Goal: Information Seeking & Learning: Learn about a topic

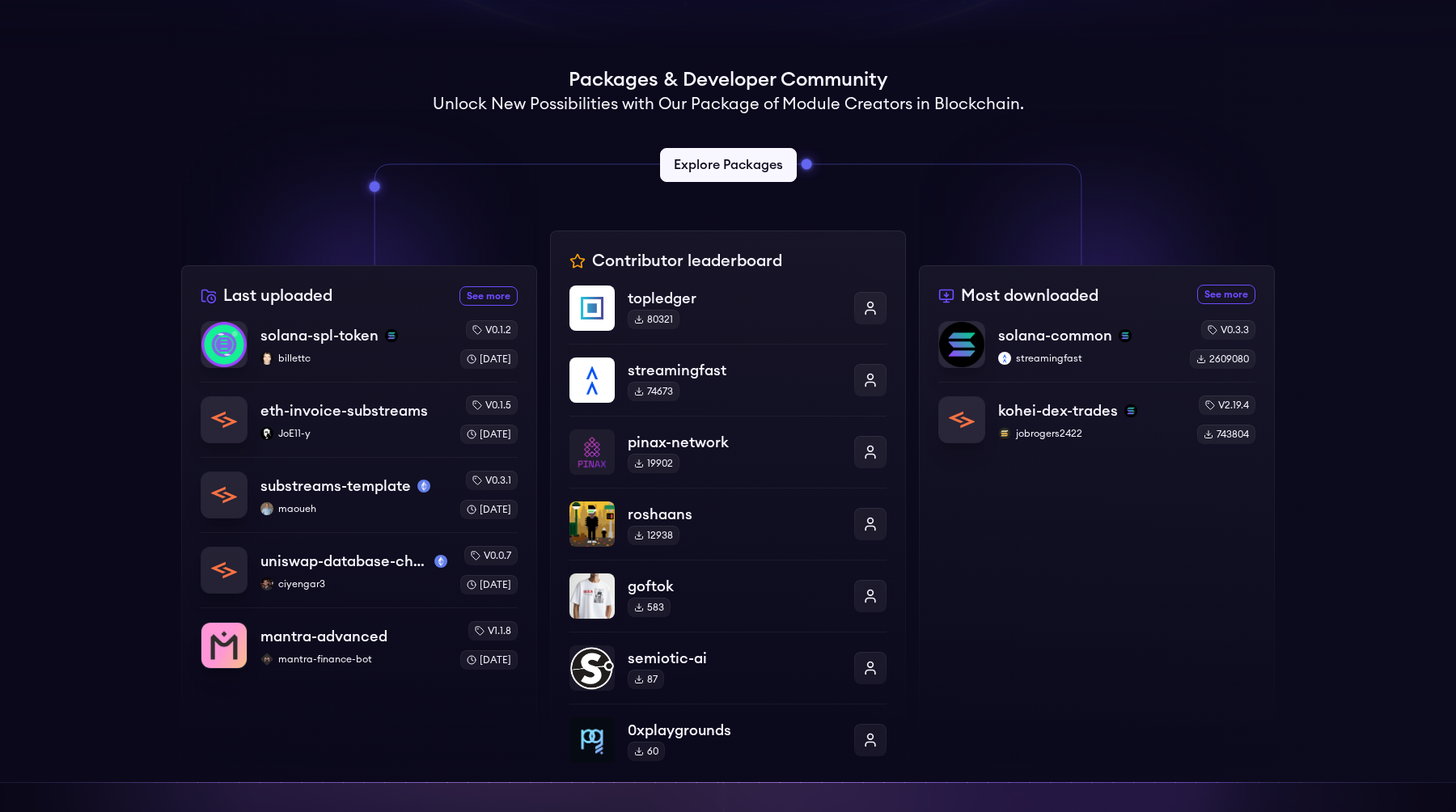
scroll to position [360, 0]
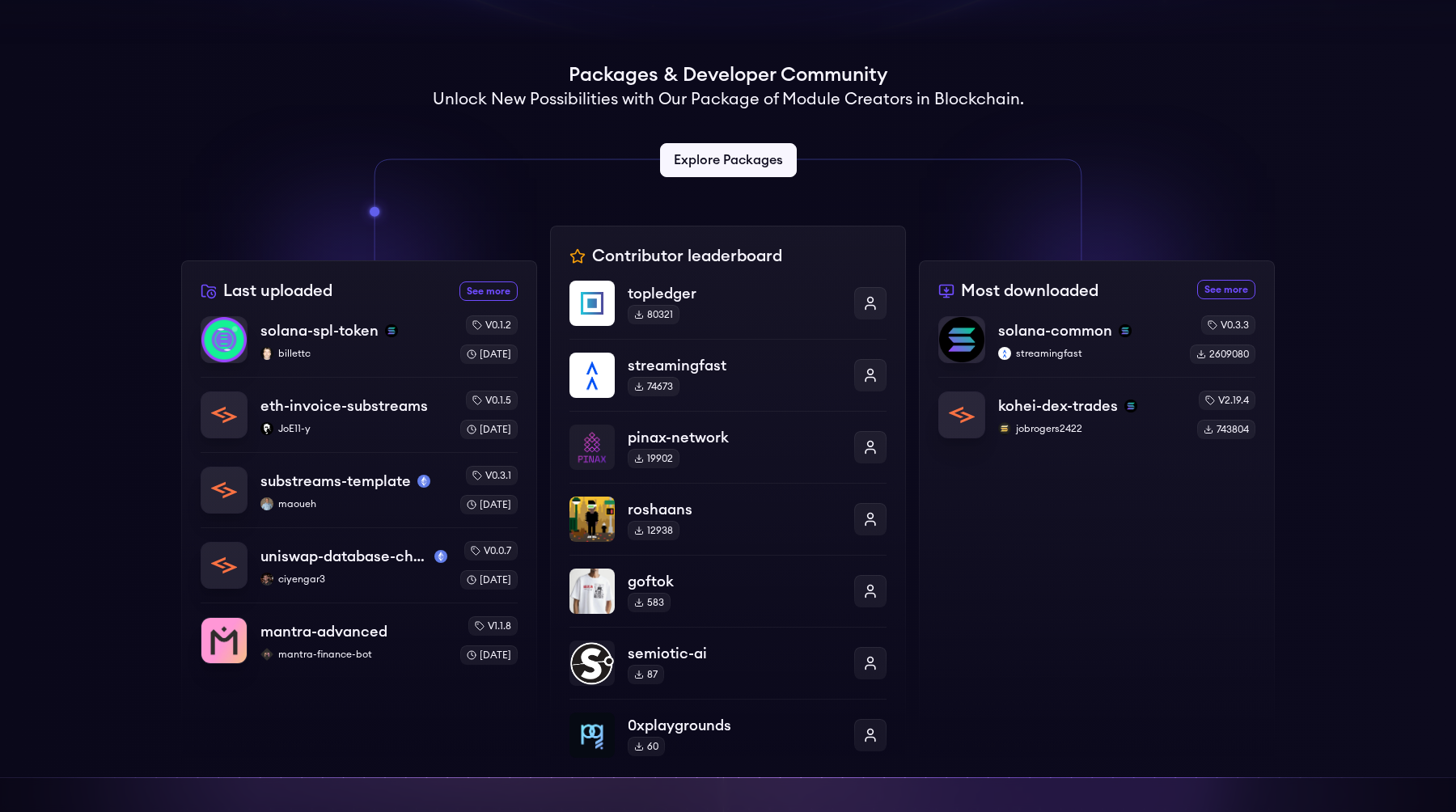
click at [157, 370] on div "Supercharge your Blockchain apps with modular data streams Substreams simplifie…" at bounding box center [728, 463] width 1456 height 1542
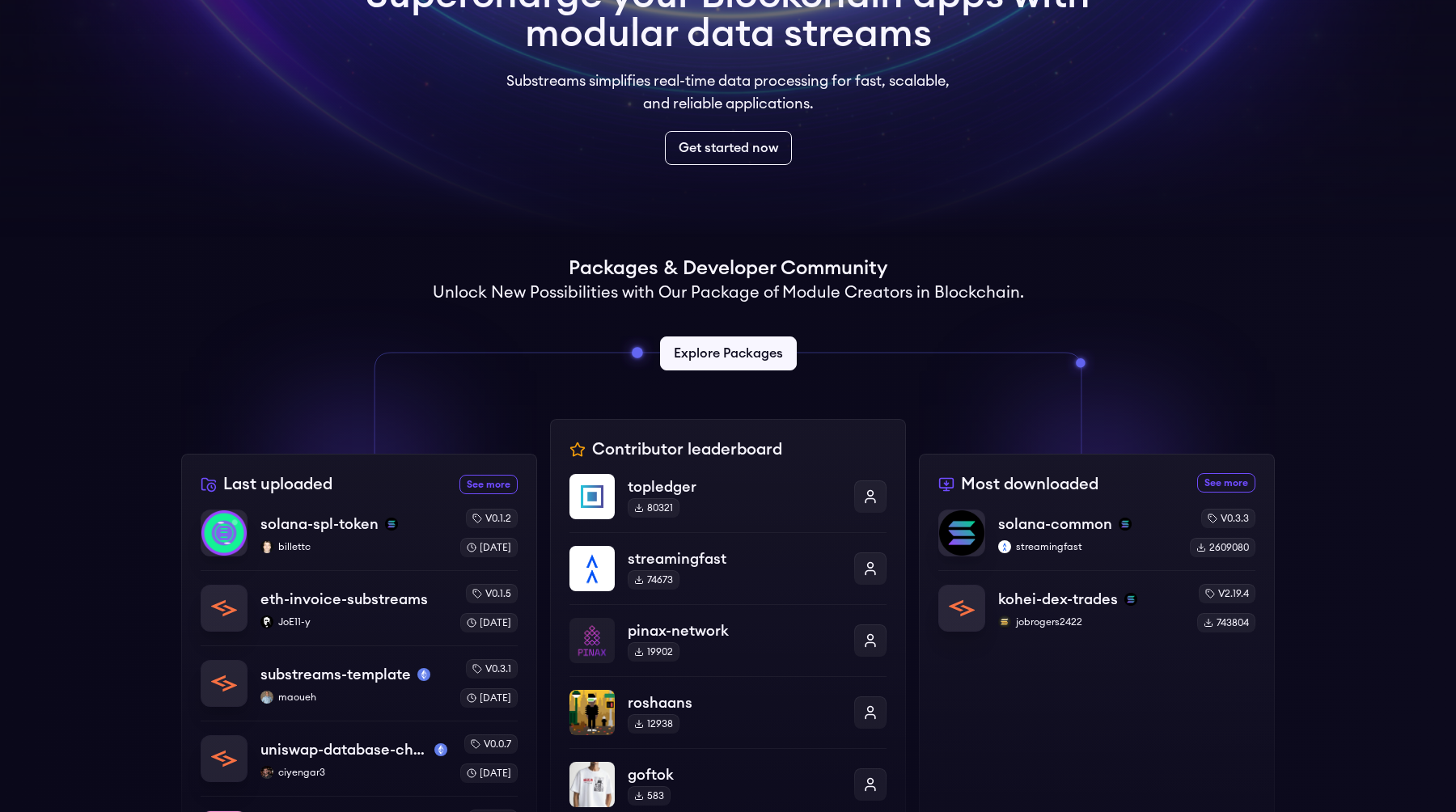
scroll to position [87, 0]
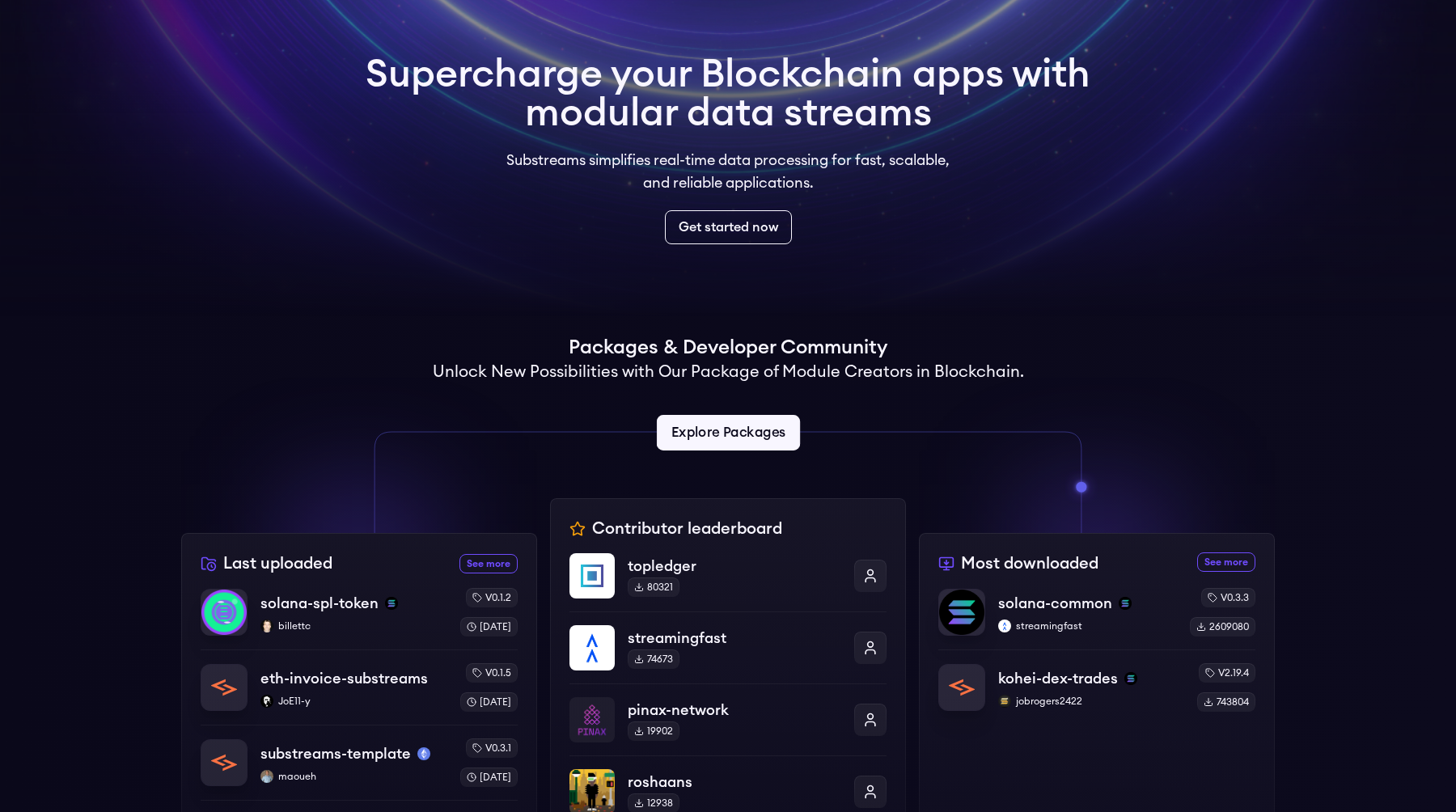
click at [697, 443] on link "Explore Packages" at bounding box center [728, 433] width 143 height 35
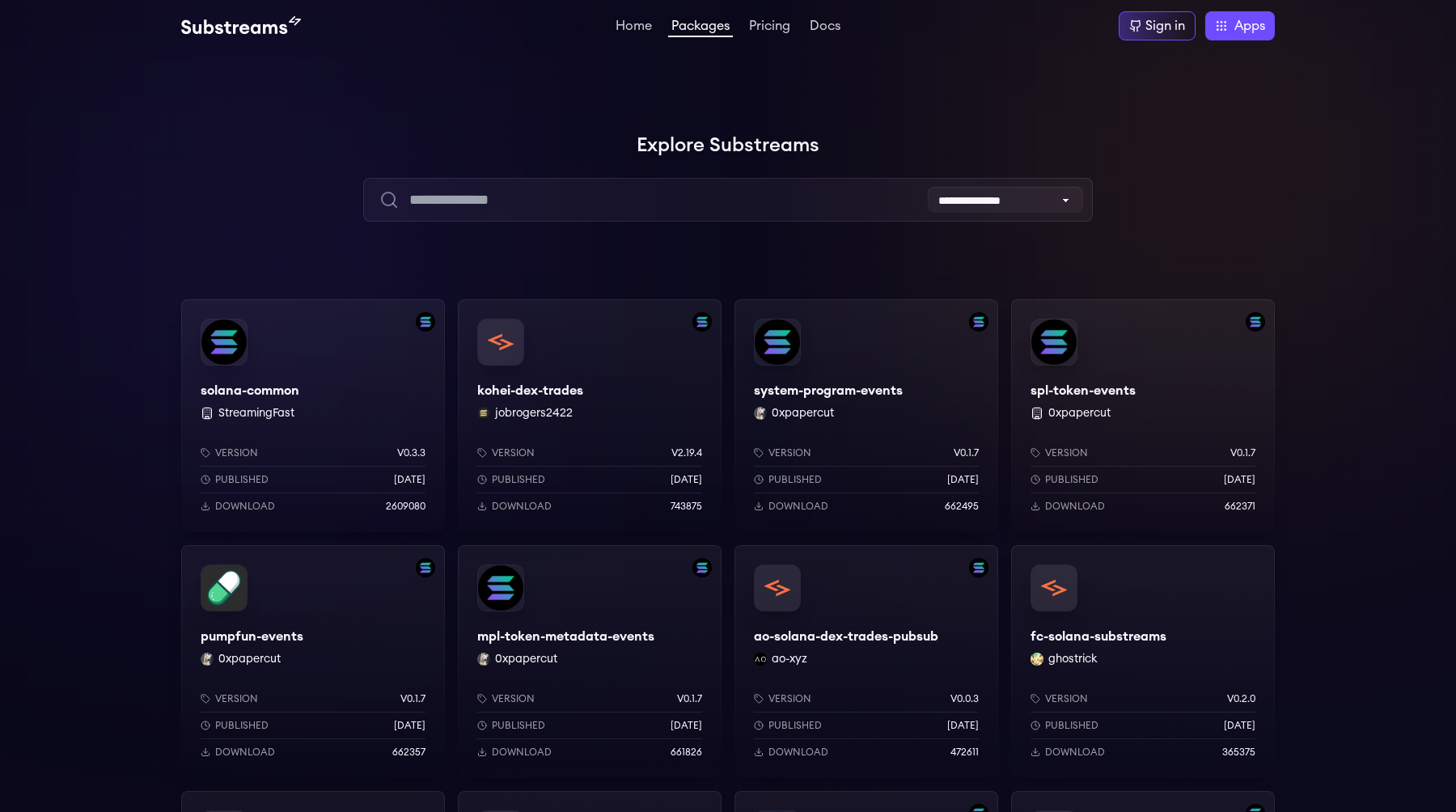
click at [242, 198] on div at bounding box center [243, 242] width 485 height 485
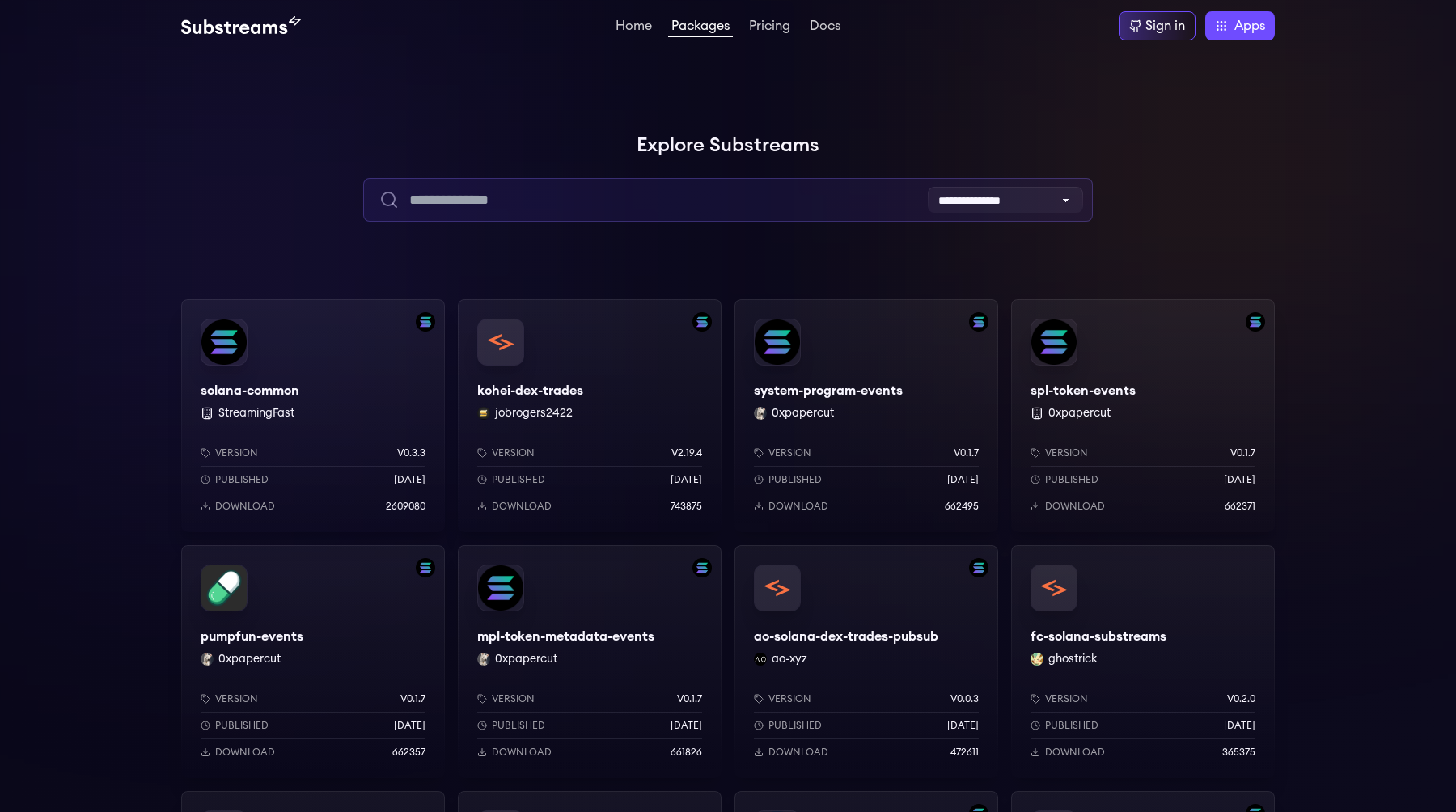
click at [558, 209] on input "text" at bounding box center [728, 200] width 728 height 44
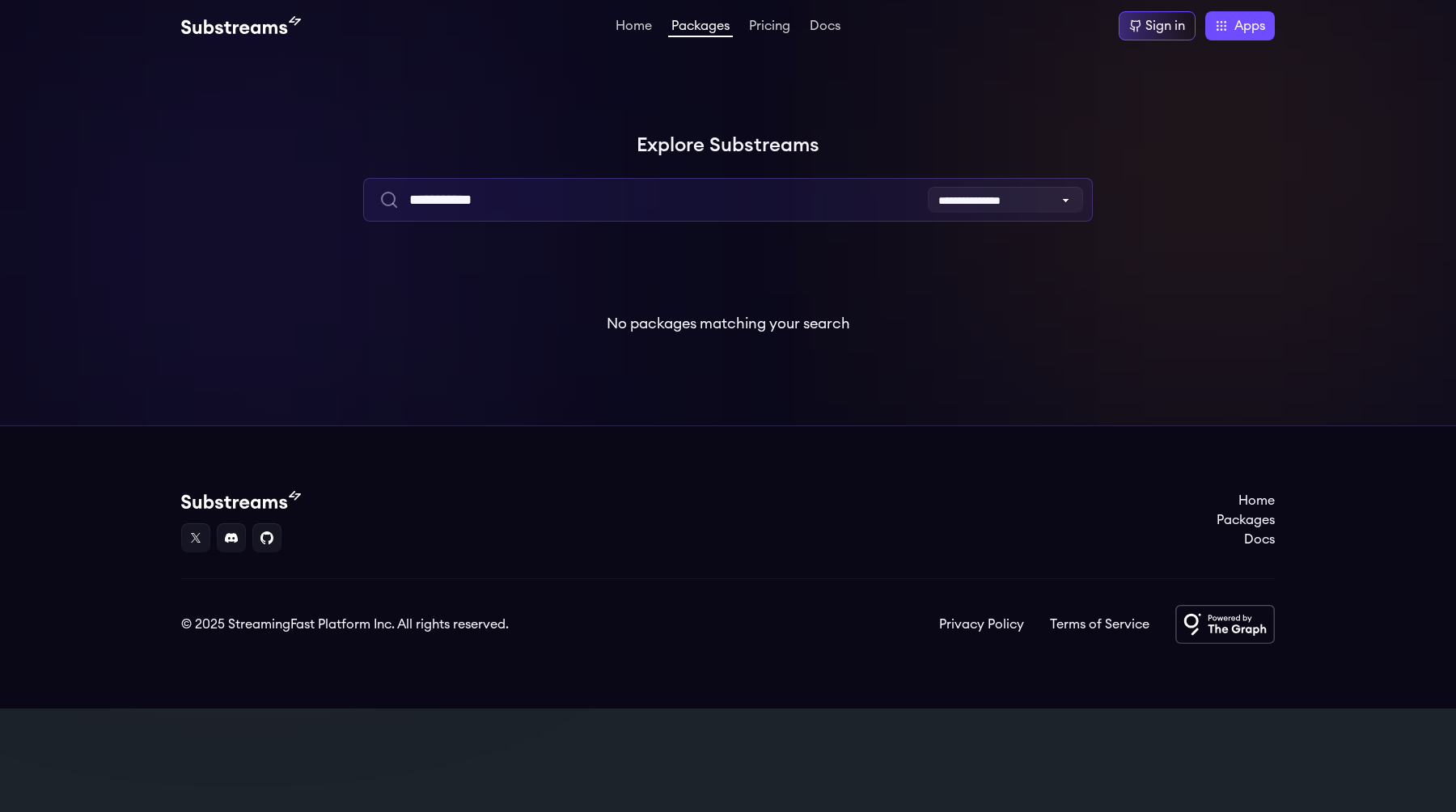
click at [524, 209] on input "**********" at bounding box center [728, 200] width 728 height 44
type input "*****"
click at [538, 200] on input "*****" at bounding box center [728, 200] width 728 height 44
type input "*"
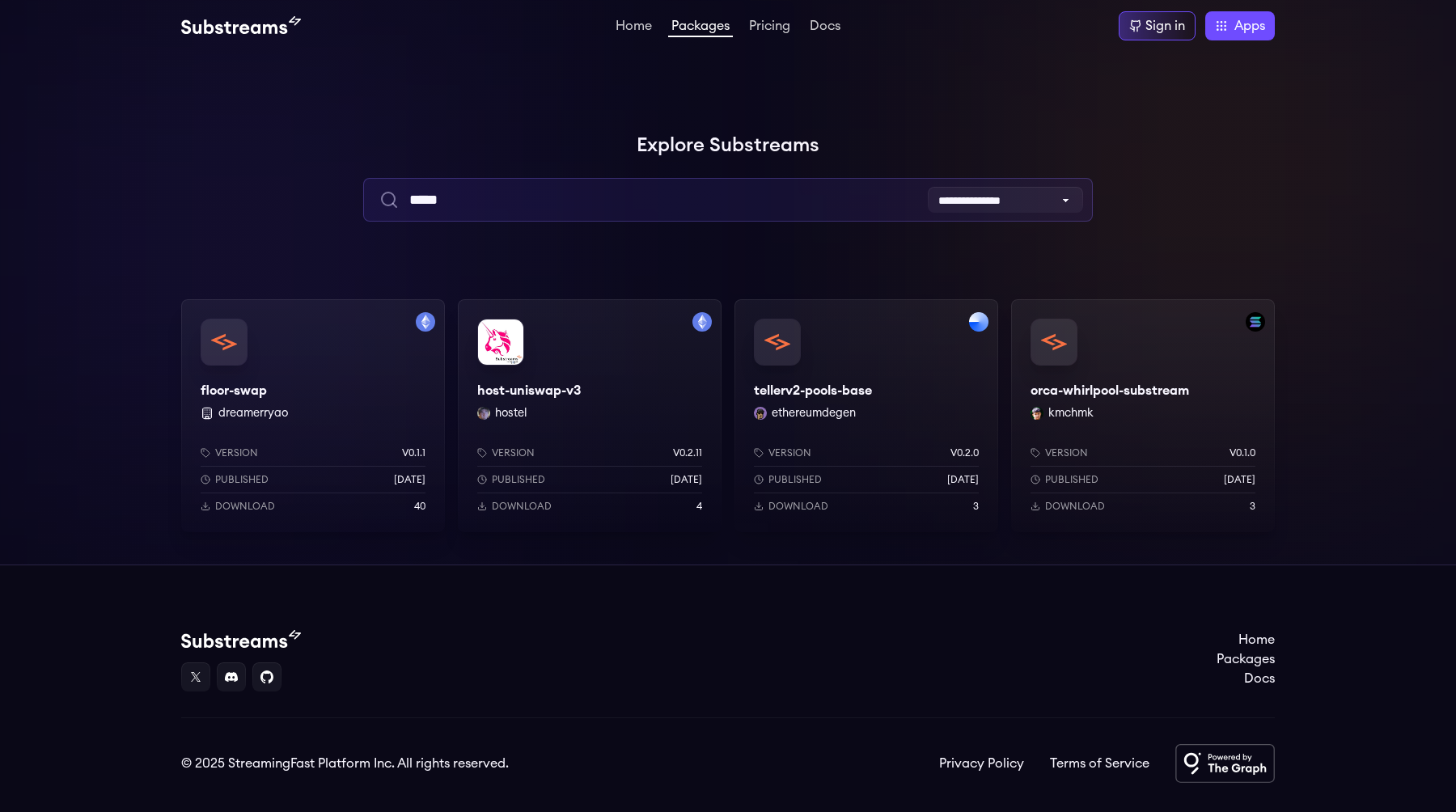
type input "*****"
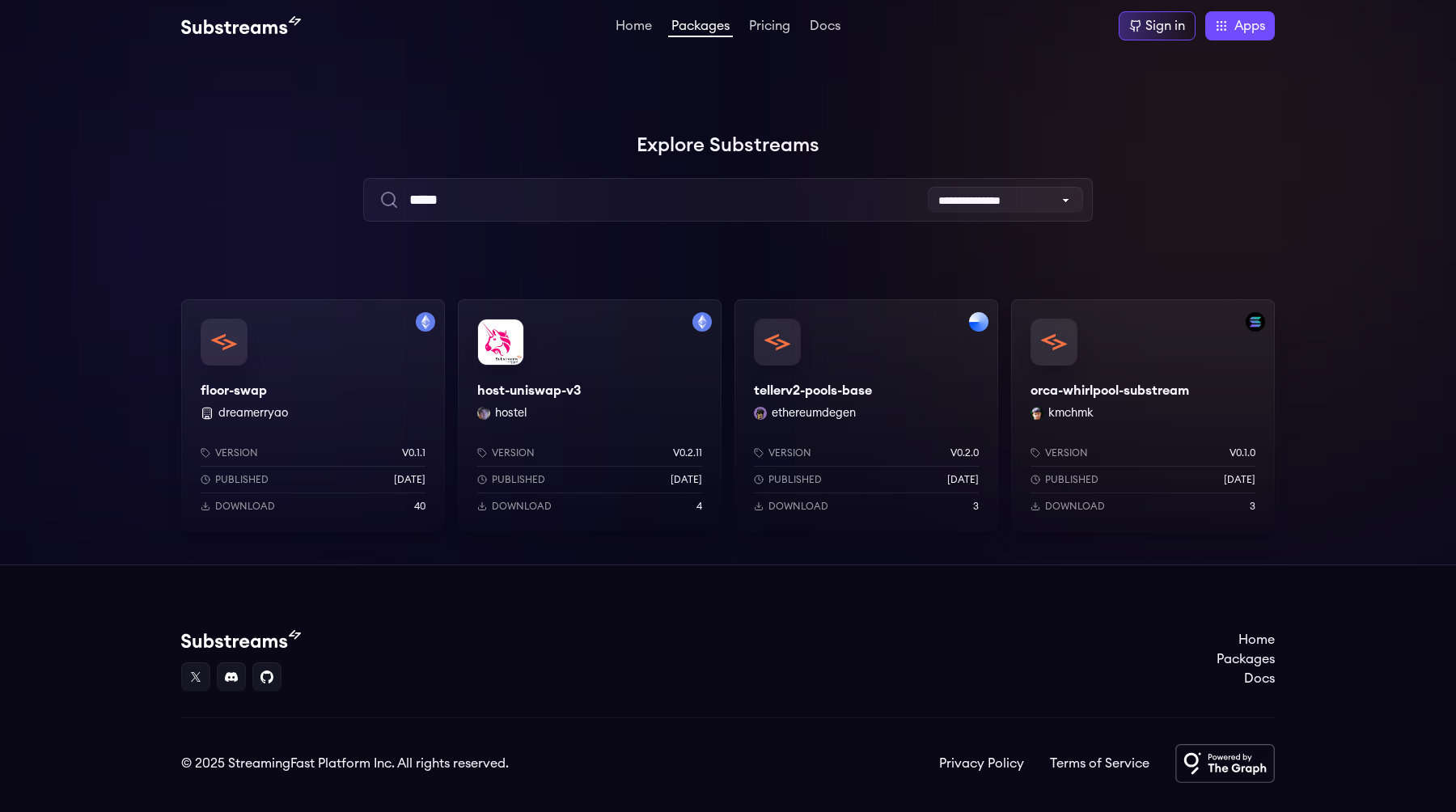
click at [688, 375] on div "host-uniswap-v3 hostel Version v0.2.11 Published [DATE] Download 4" at bounding box center [590, 415] width 264 height 233
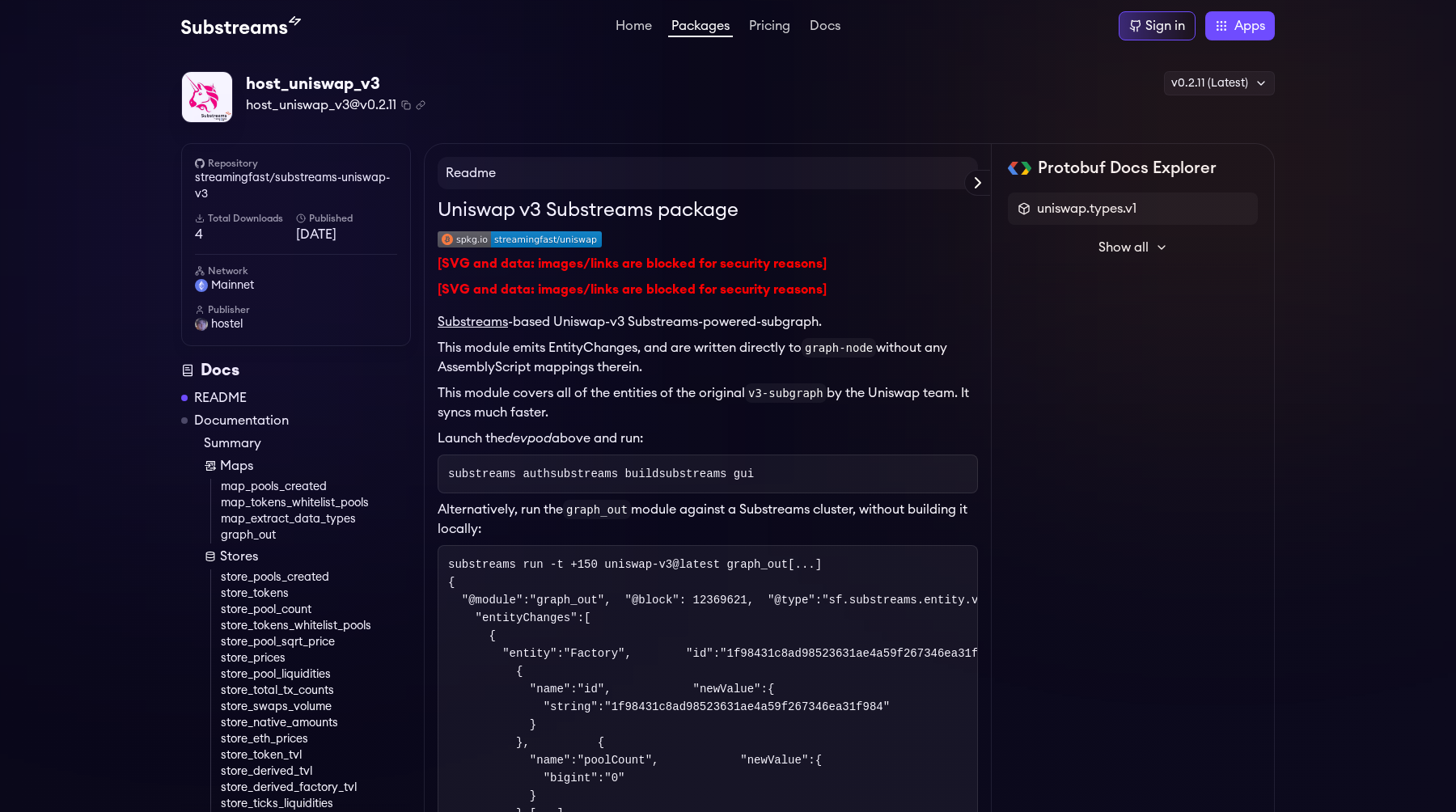
click at [651, 211] on h1 "Uniswap v3 Substreams package" at bounding box center [707, 210] width 540 height 29
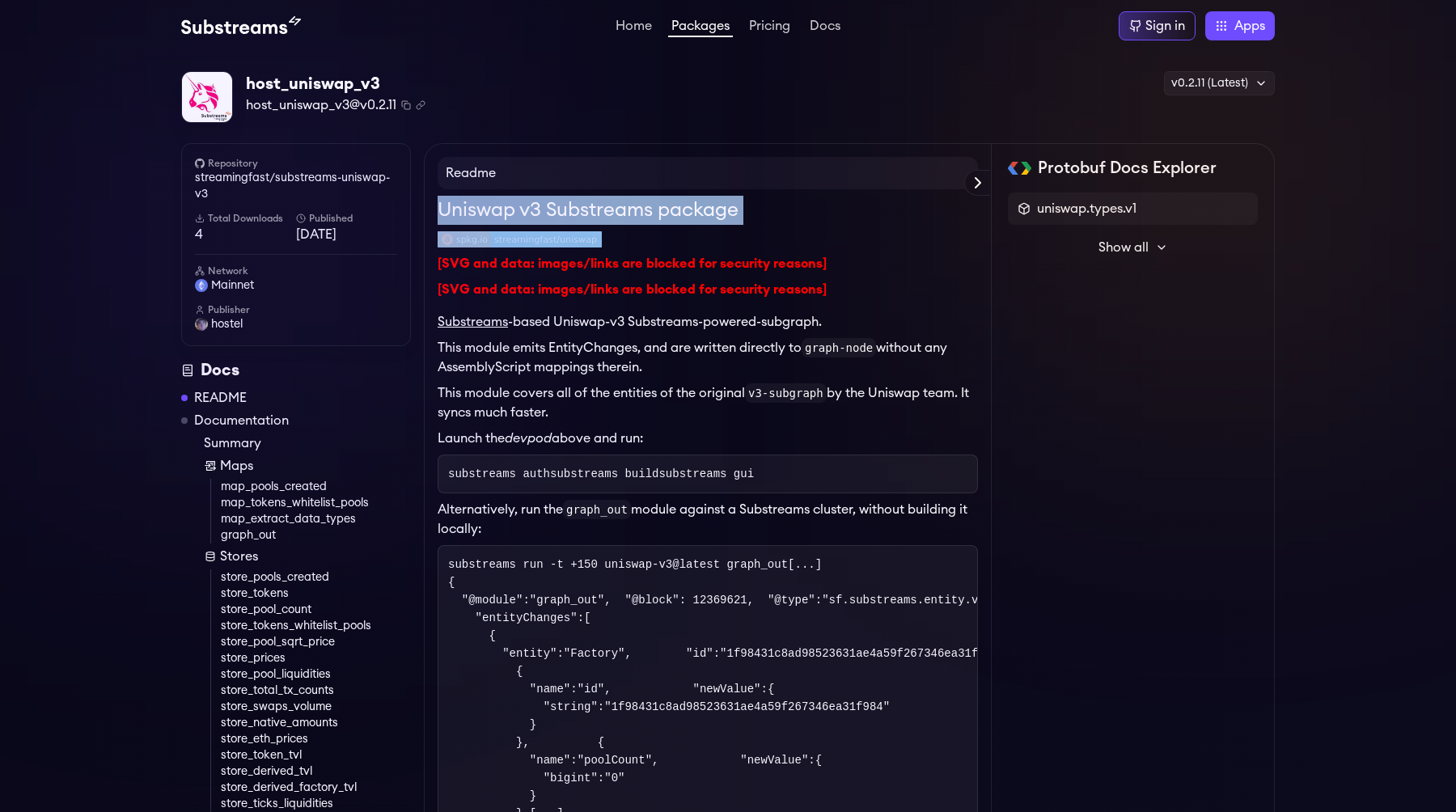
click at [628, 357] on p "This module emits EntityChanges, and are written directly to graph-node without…" at bounding box center [707, 358] width 540 height 39
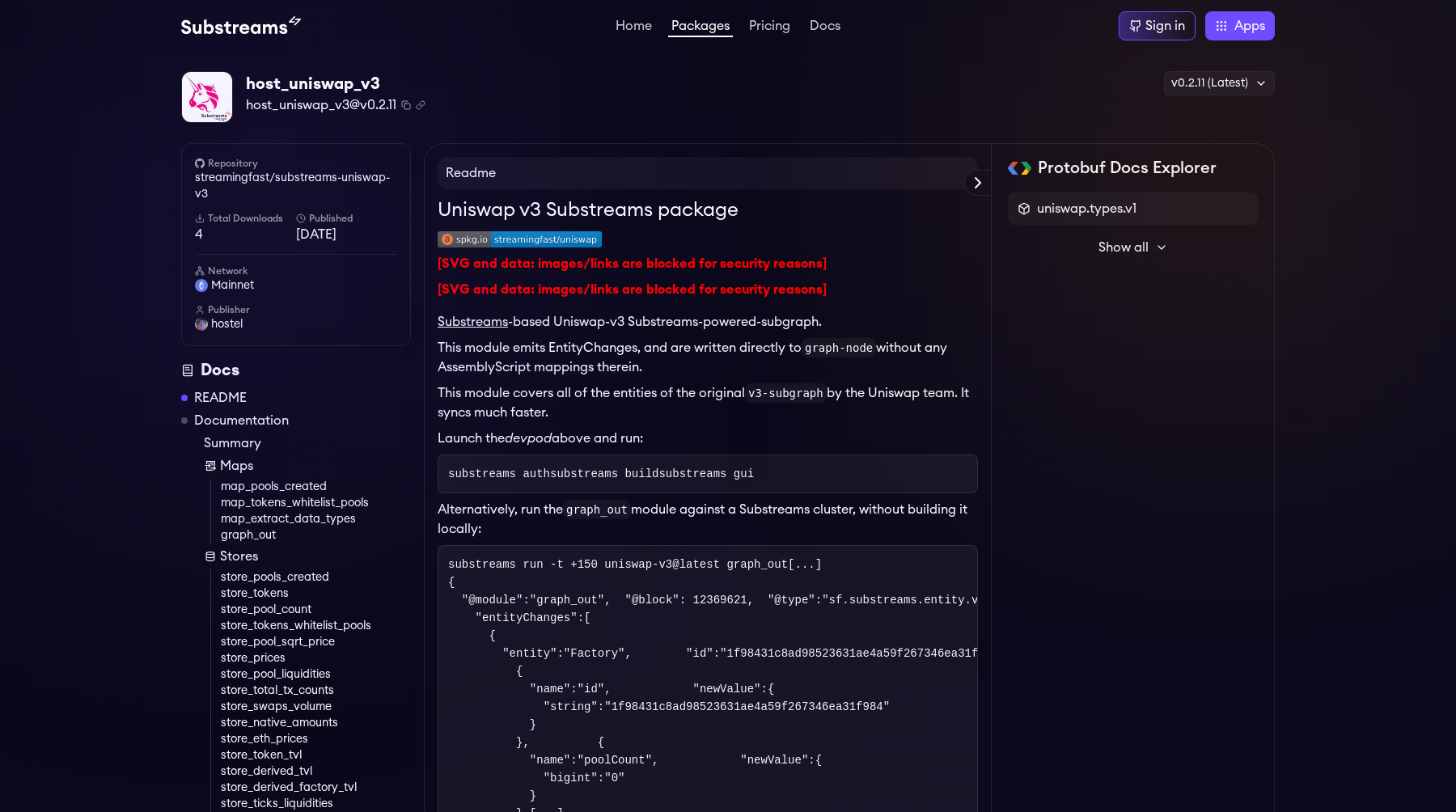
click at [628, 357] on p "This module emits EntityChanges, and are written directly to graph-node without…" at bounding box center [707, 358] width 540 height 39
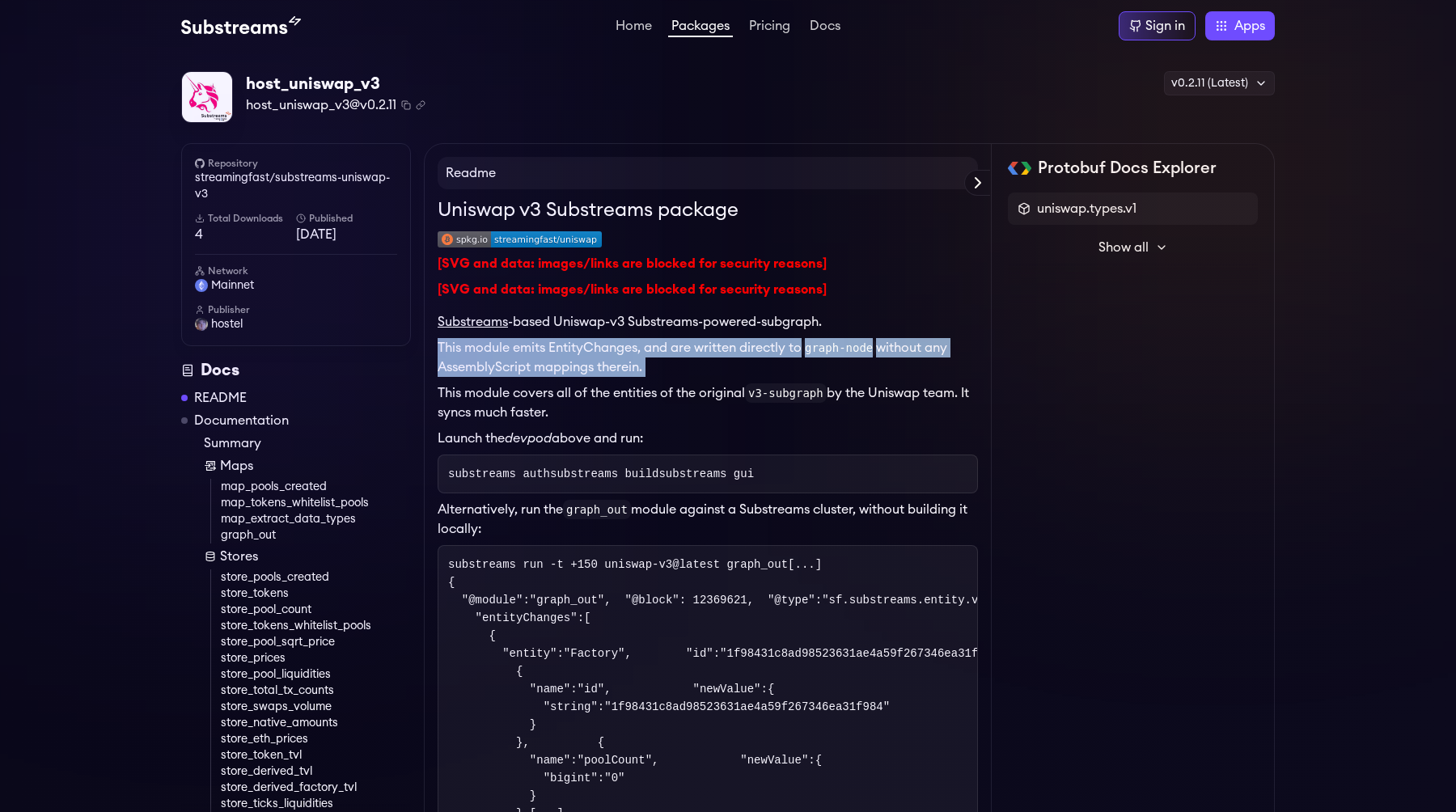
click at [628, 357] on p "This module emits EntityChanges, and are written directly to graph-node without…" at bounding box center [707, 358] width 540 height 39
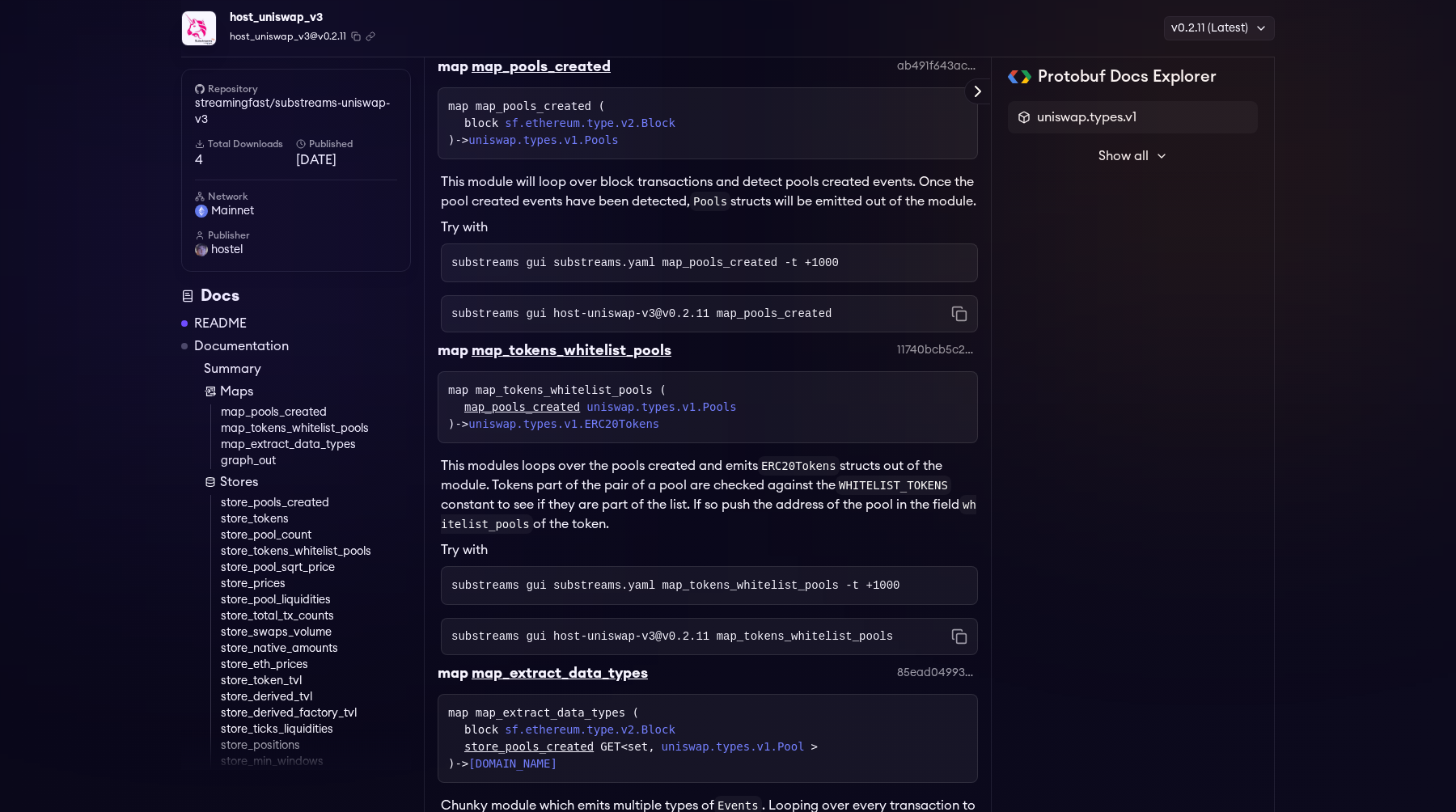
scroll to position [2004, 0]
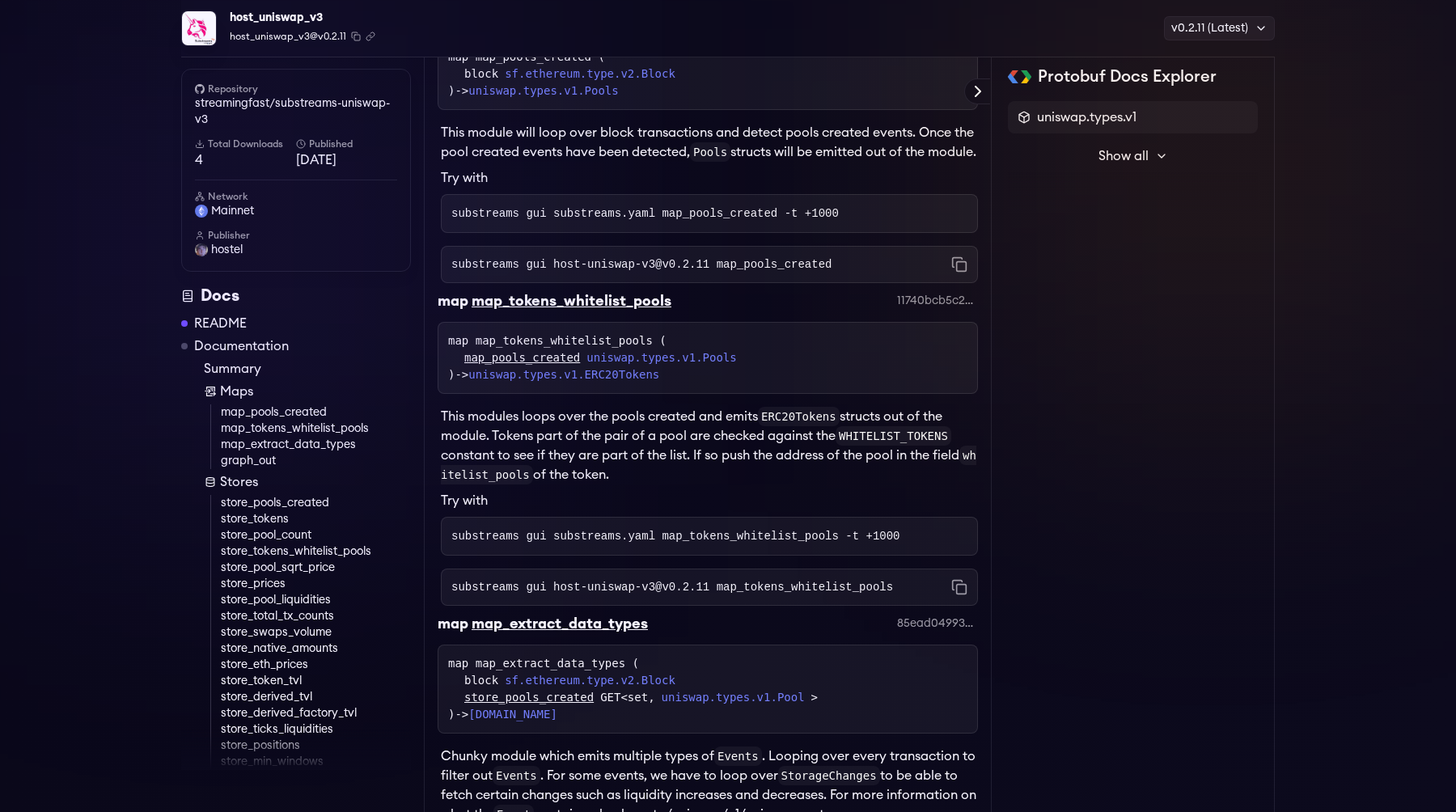
click at [1124, 158] on span "Show all" at bounding box center [1123, 156] width 50 height 20
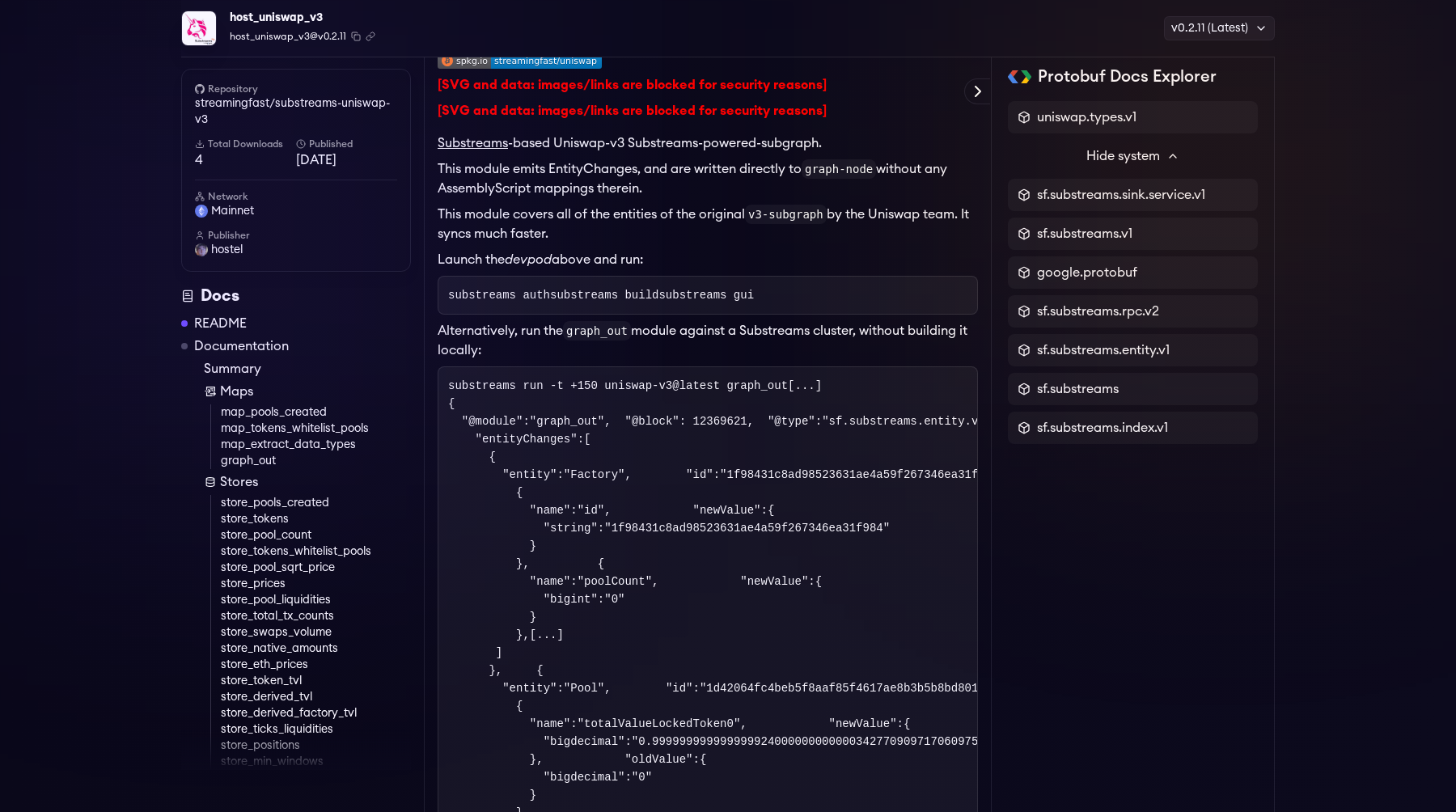
scroll to position [0, 0]
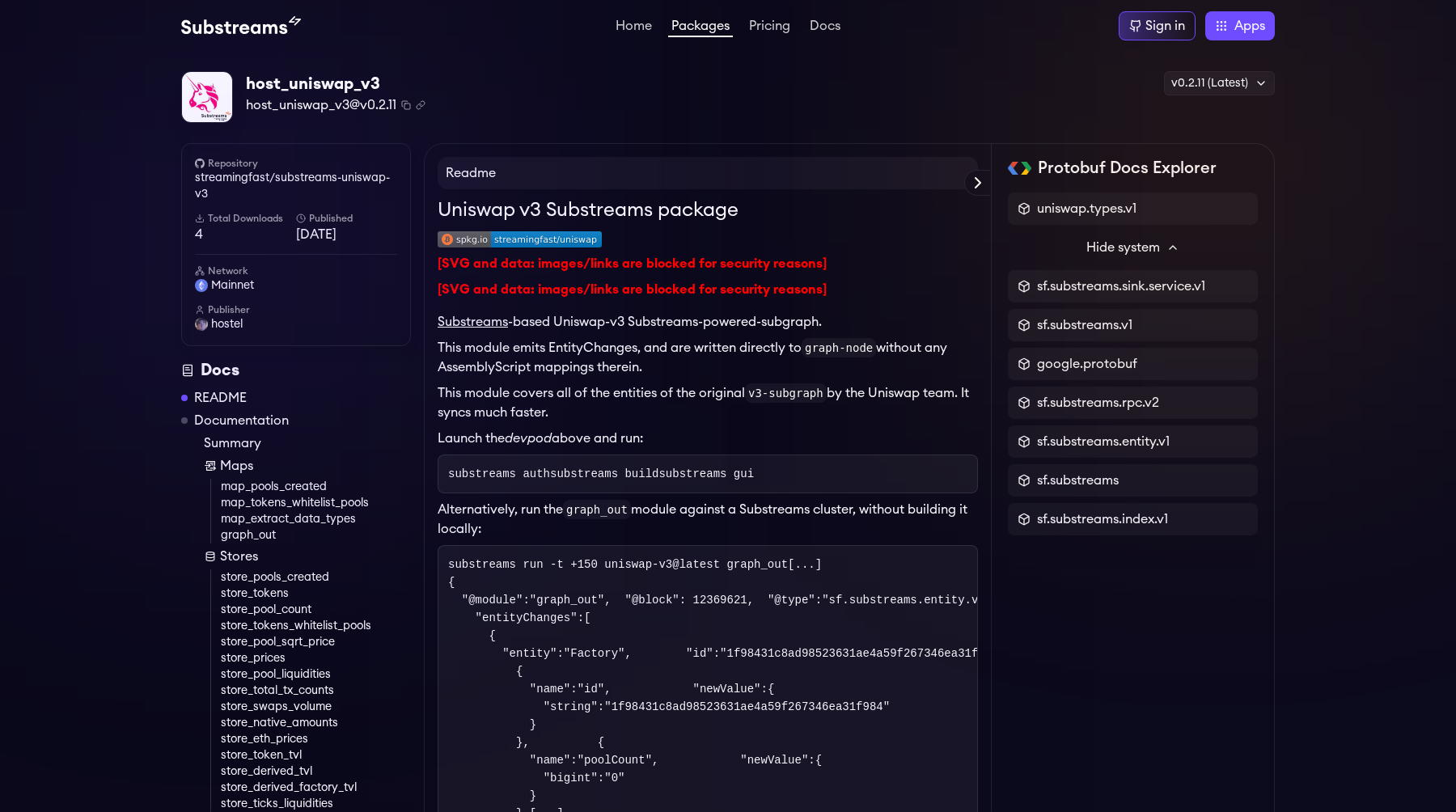
click at [479, 172] on h4 "Readme" at bounding box center [707, 173] width 540 height 33
click at [502, 118] on div "host_uniswap_v3 host_uniswap_v3@v0.2.11 Copied! Copied! v0.2.11 (Latest) v0.2.1…" at bounding box center [728, 98] width 1094 height 53
click at [282, 179] on link "streamingfast/substreams-uniswap-v3" at bounding box center [296, 186] width 203 height 33
